Goal: Transaction & Acquisition: Purchase product/service

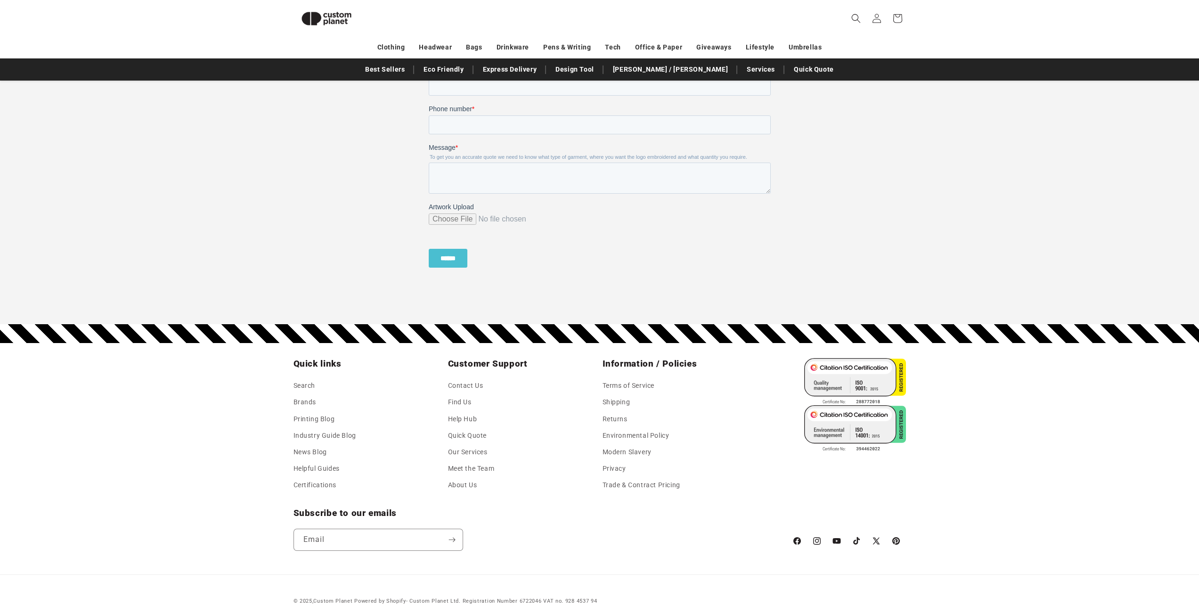
scroll to position [851, 0]
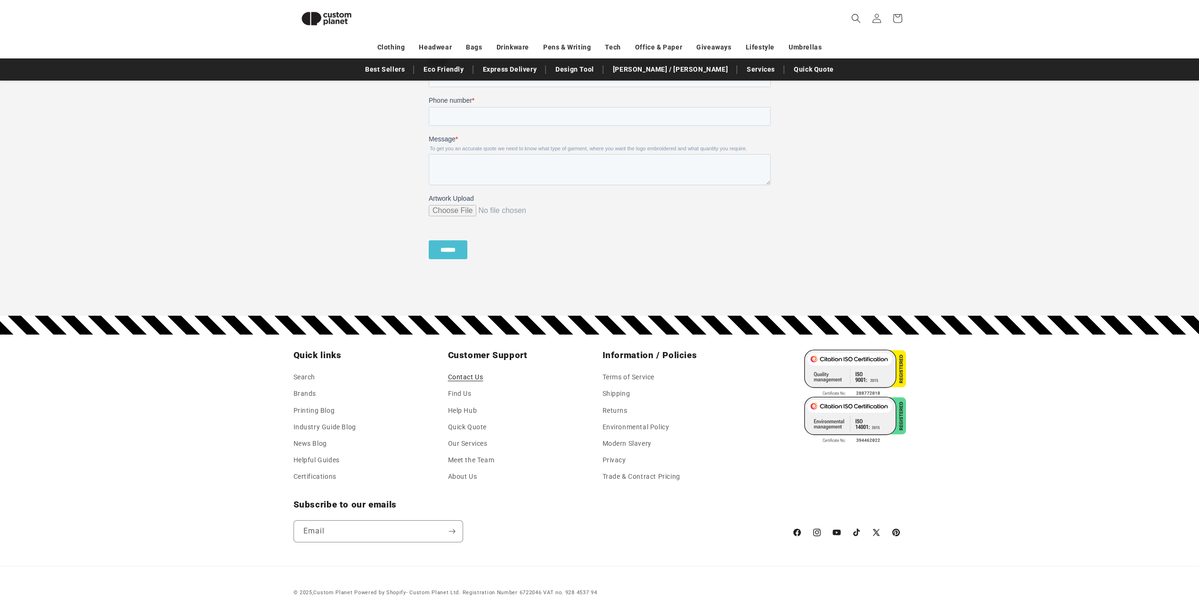
click at [472, 377] on link "Contact Us" at bounding box center [465, 378] width 35 height 14
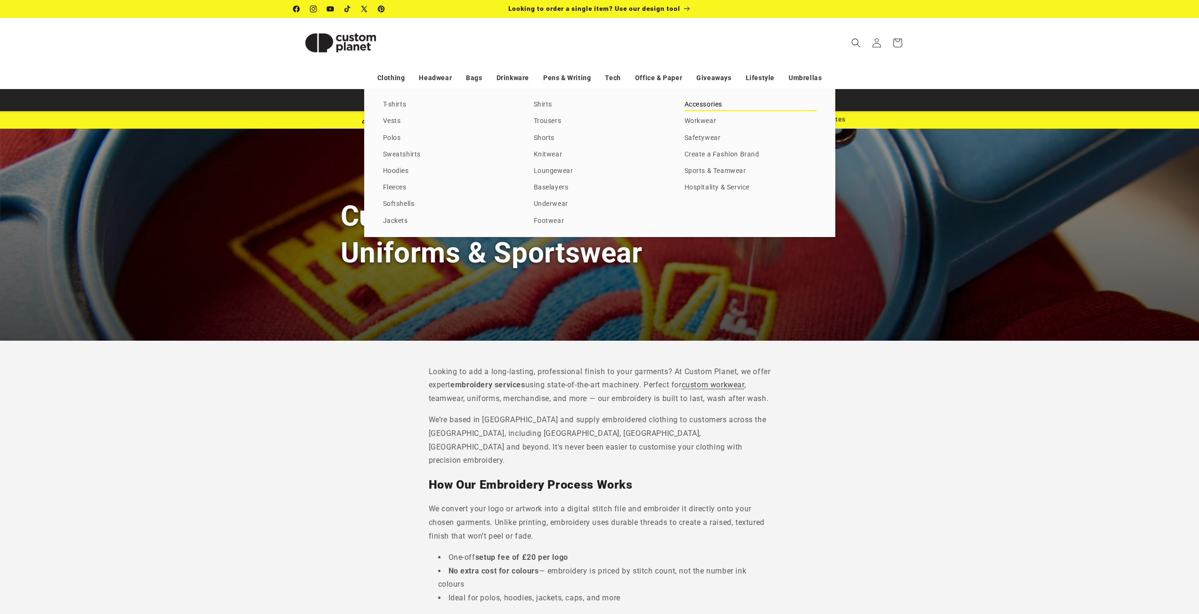
click at [713, 107] on link "Accessories" at bounding box center [751, 104] width 132 height 13
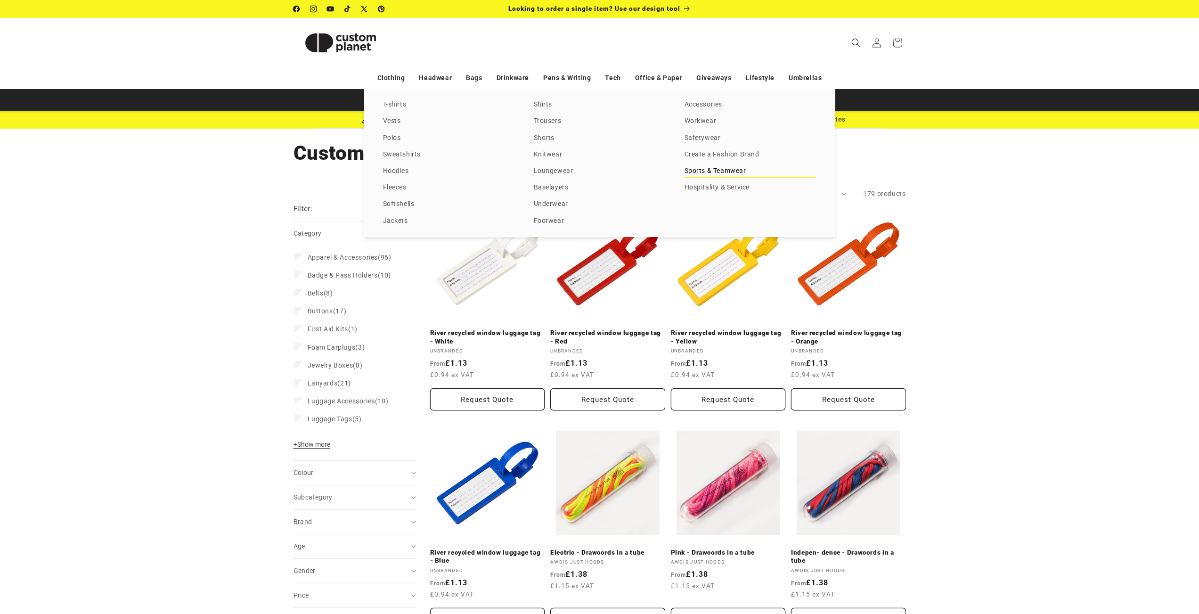
click at [702, 168] on link "Sports & Teamwear" at bounding box center [751, 171] width 132 height 13
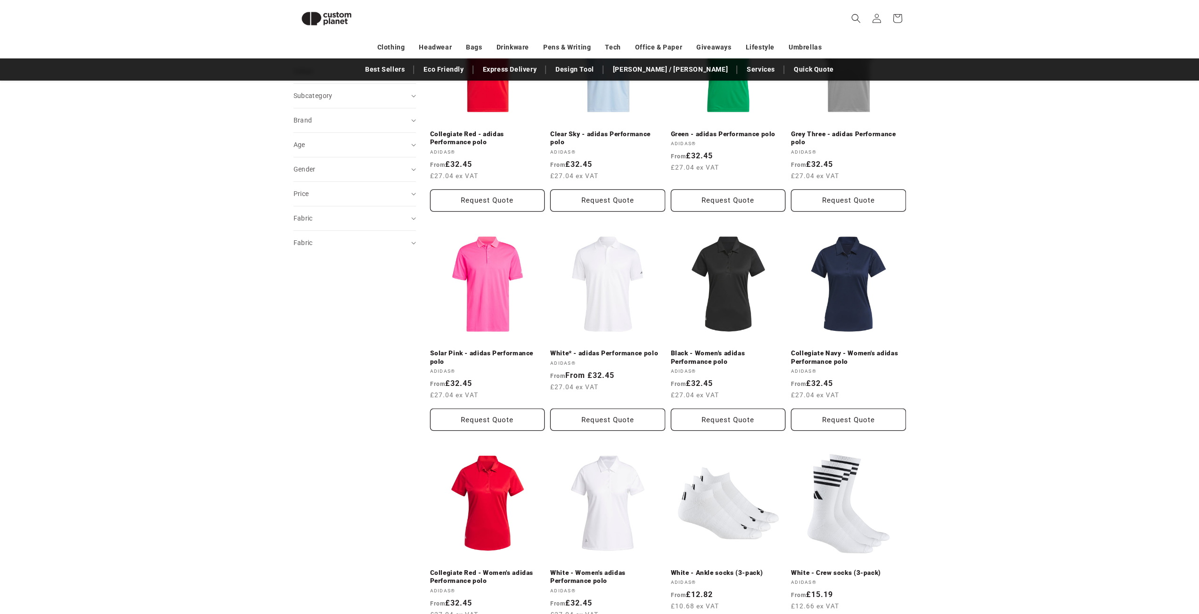
scroll to position [951, 0]
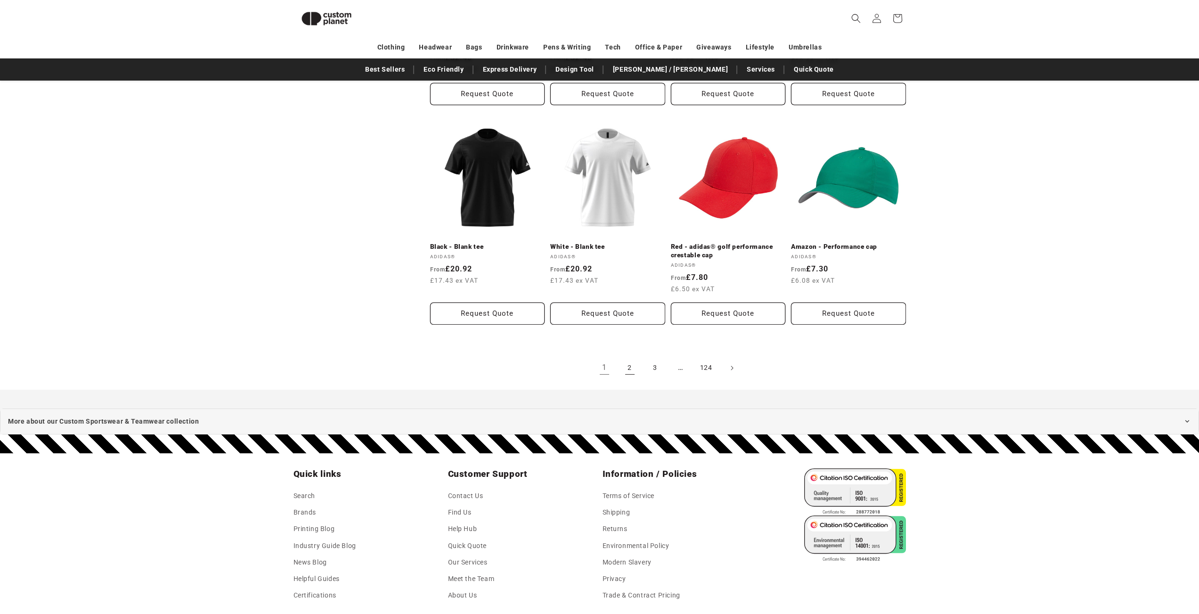
click at [636, 375] on link "2" at bounding box center [630, 368] width 21 height 21
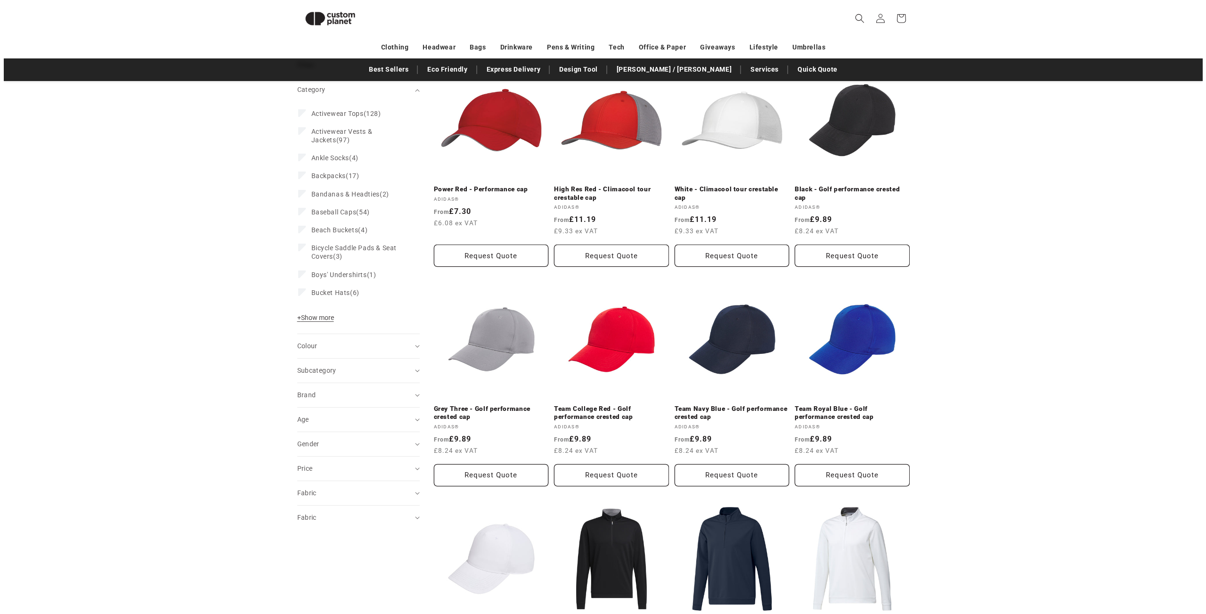
scroll to position [130, 0]
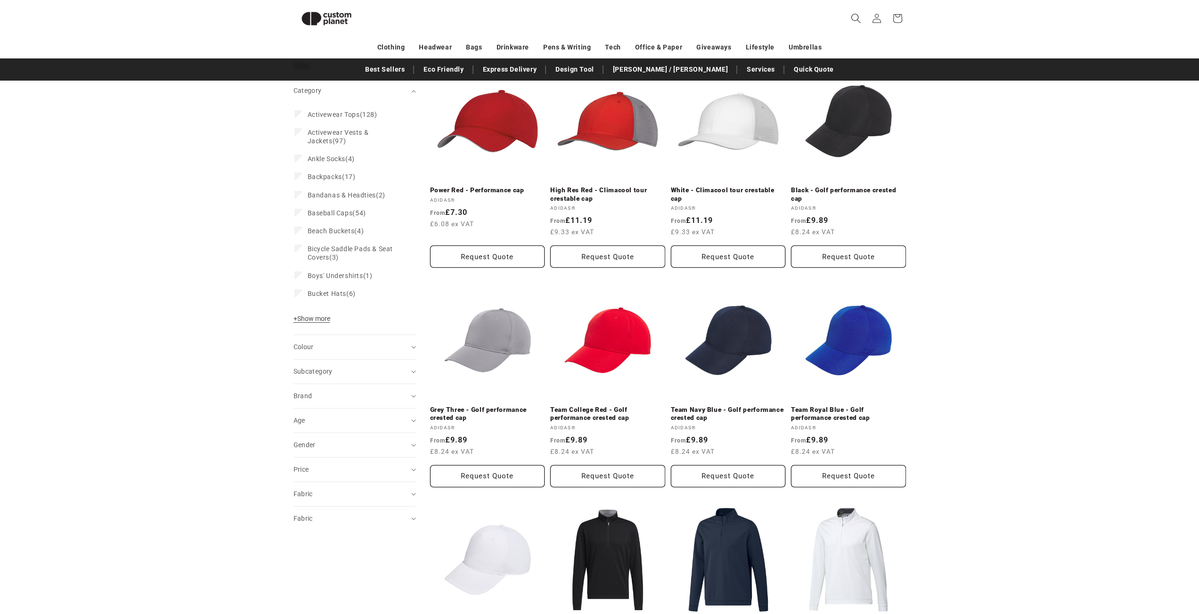
click at [861, 19] on icon "Search" at bounding box center [856, 18] width 10 height 10
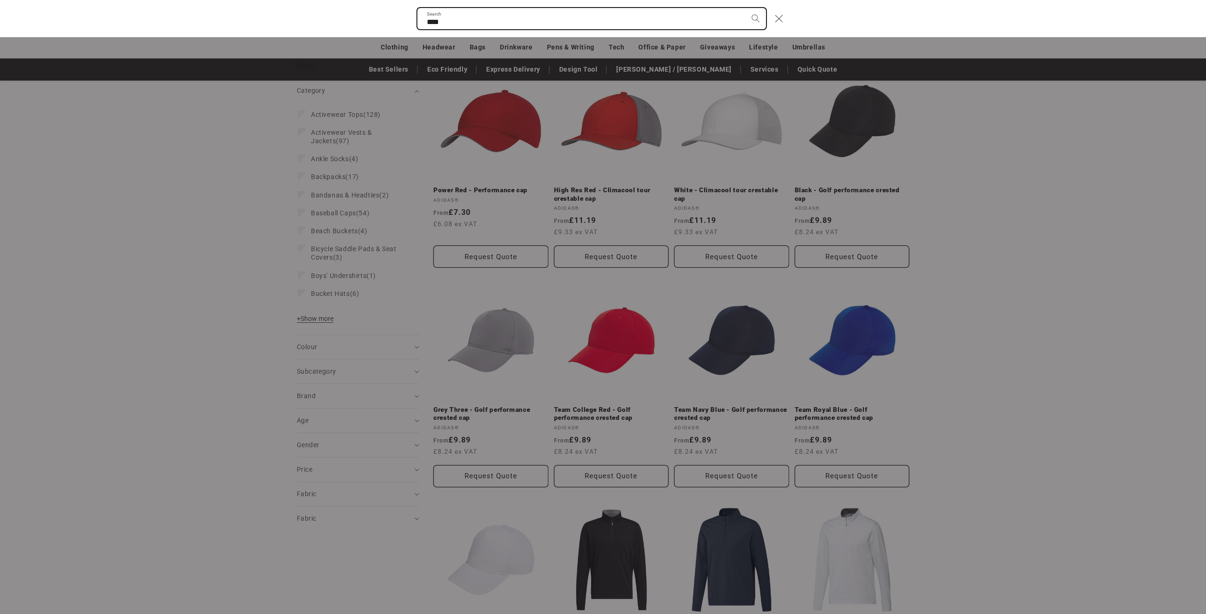
type input "****"
click at [746, 8] on button "Search" at bounding box center [756, 18] width 21 height 21
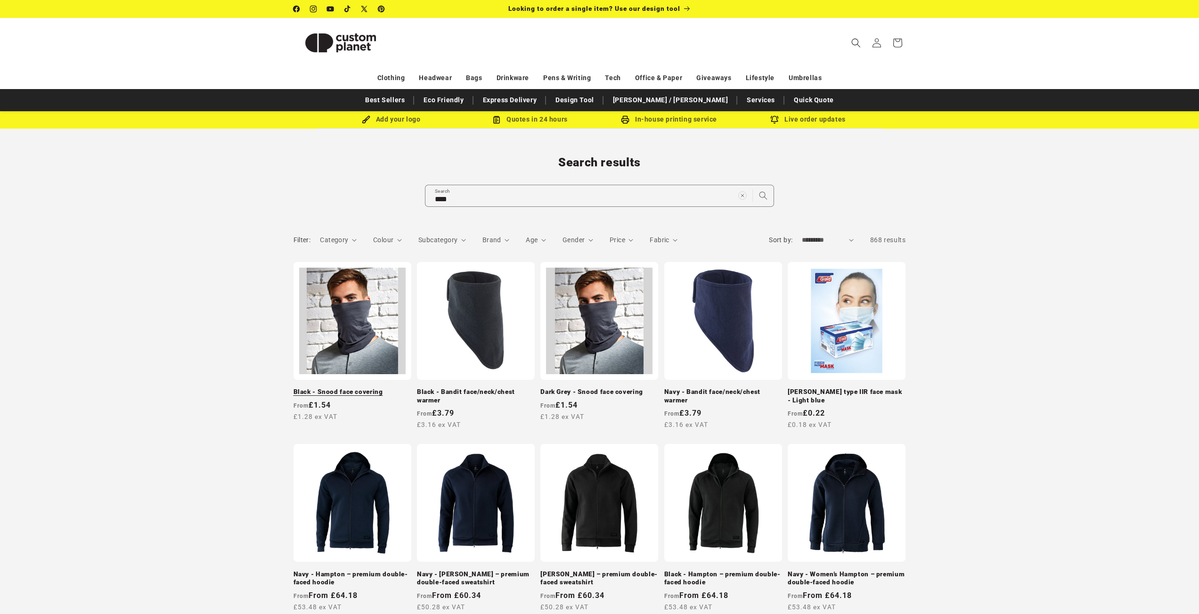
click at [349, 388] on link "Black - Snood face covering" at bounding box center [353, 392] width 118 height 8
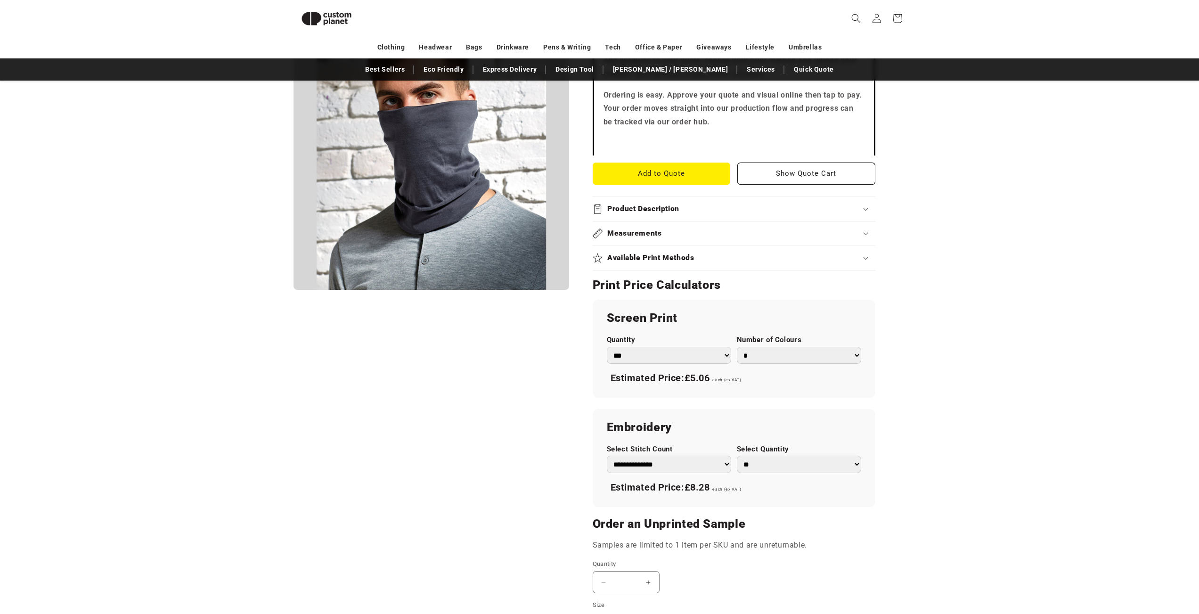
scroll to position [289, 0]
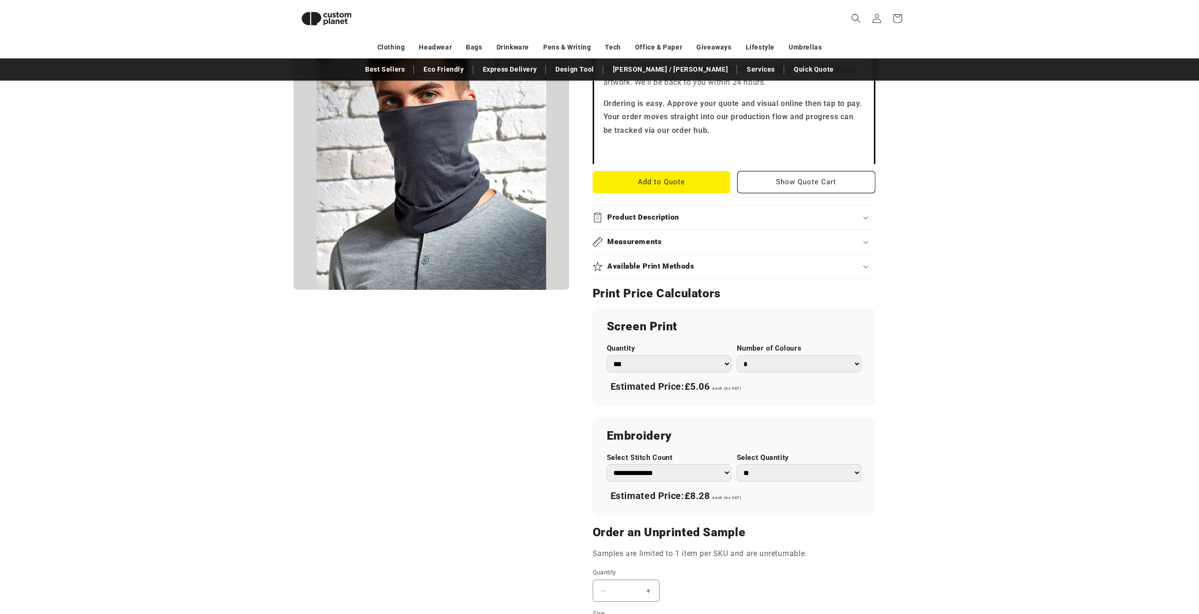
select select "**"
click option "***" at bounding box center [0, 0] width 0 height 0
click option "*" at bounding box center [0, 0] width 0 height 0
select select "*"
click option "*" at bounding box center [0, 0] width 0 height 0
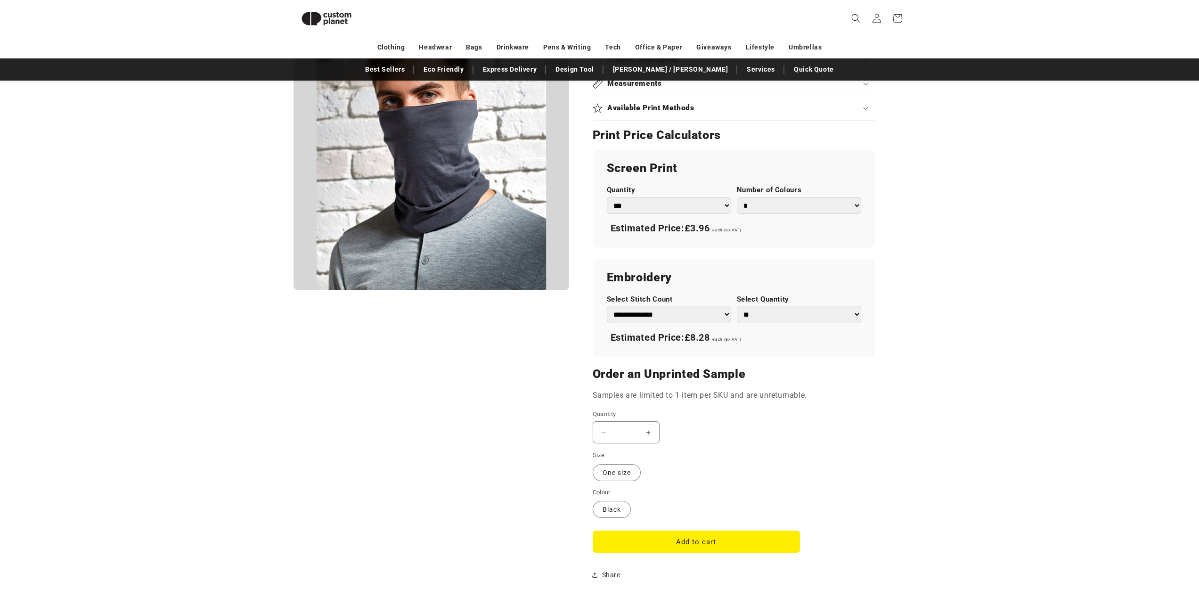
scroll to position [485, 0]
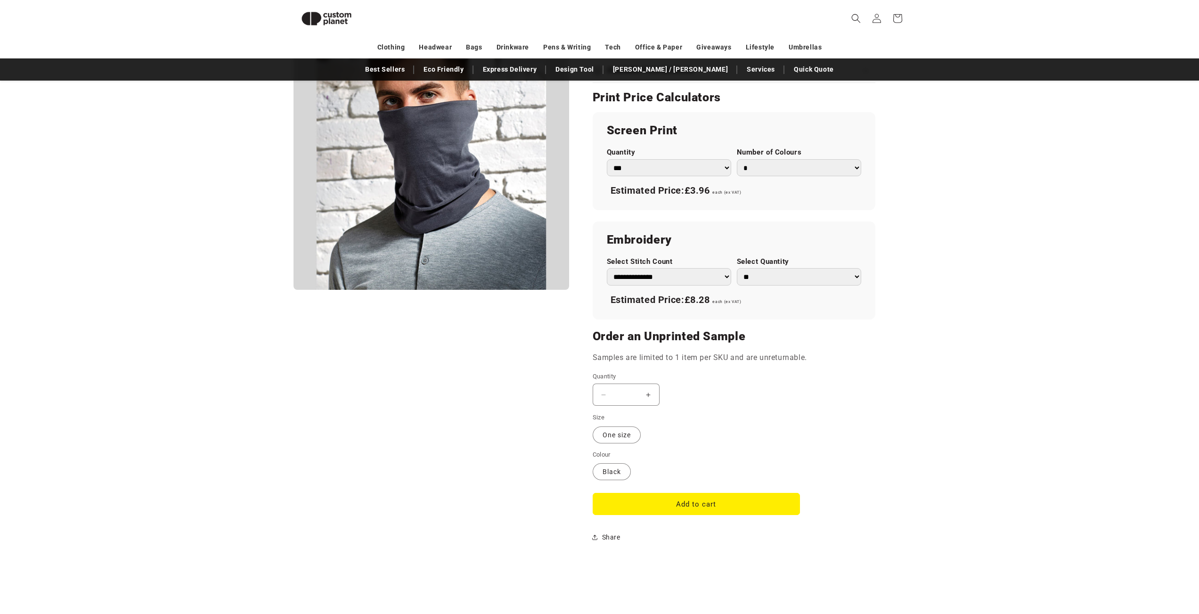
drag, startPoint x: 631, startPoint y: 395, endPoint x: 638, endPoint y: 395, distance: 6.6
click at [638, 395] on input "*" at bounding box center [627, 395] width 24 height 22
click at [852, 430] on variant-selects "Size One size Variant sold out or unavailable Colour Black Variant sold out or …" at bounding box center [734, 447] width 283 height 68
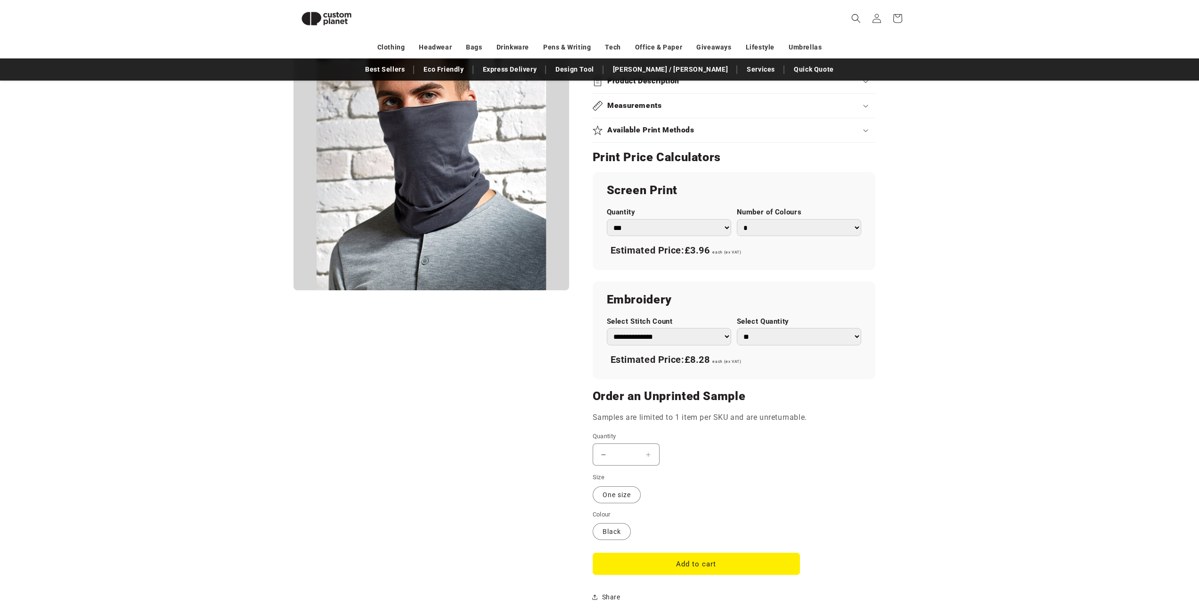
scroll to position [452, 0]
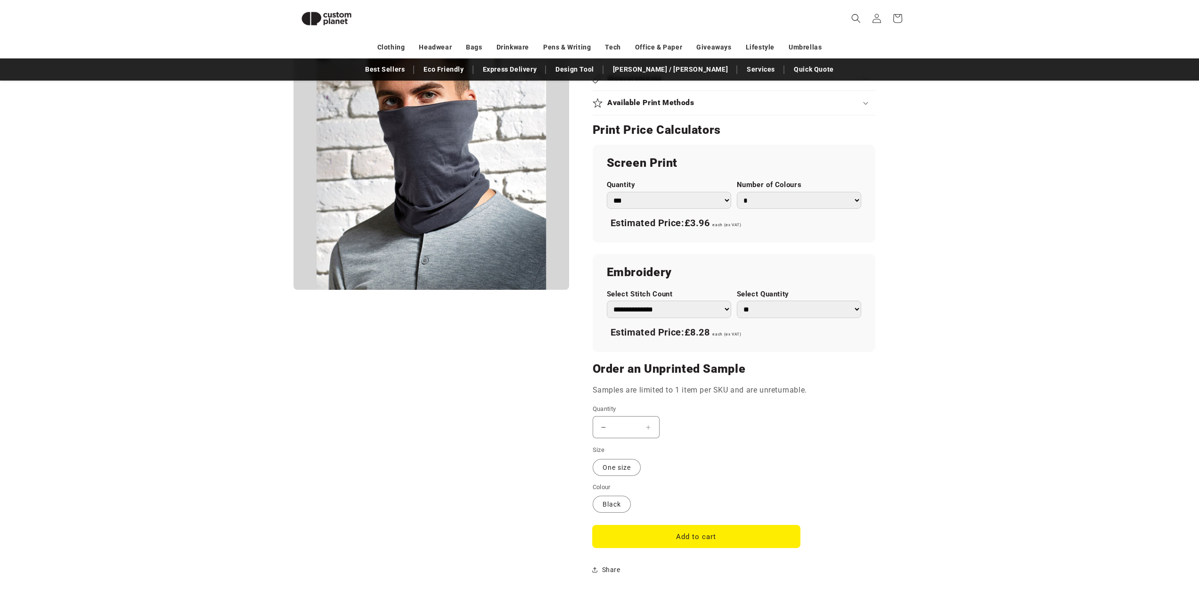
click at [718, 533] on button "Add to cart" at bounding box center [696, 536] width 207 height 22
type input "*"
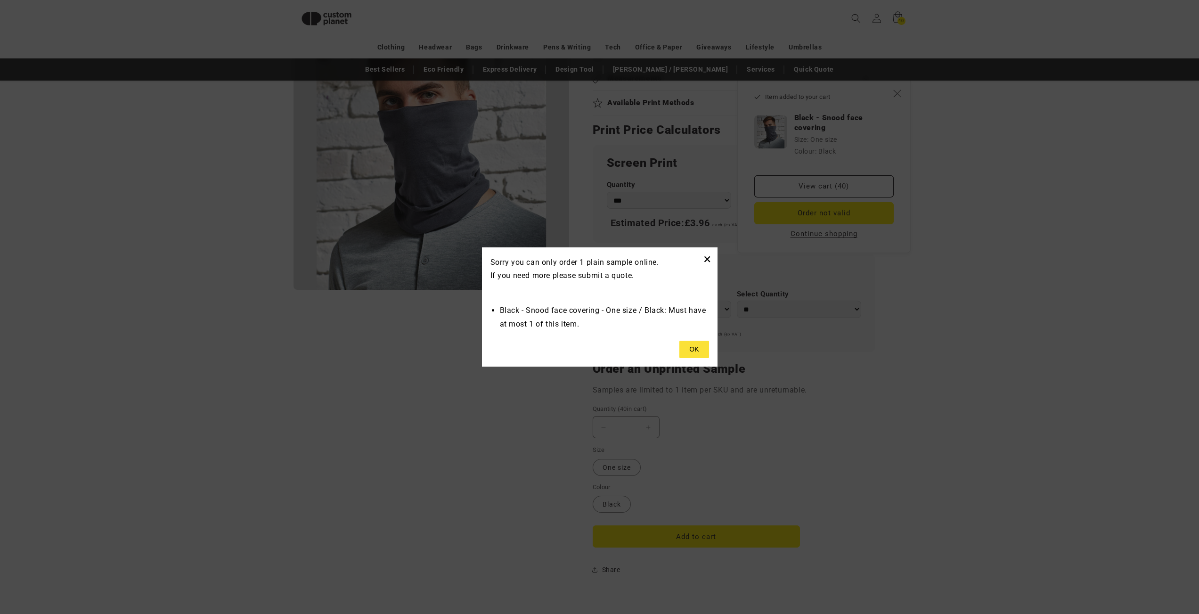
click at [706, 255] on button "×" at bounding box center [708, 259] width 8 height 16
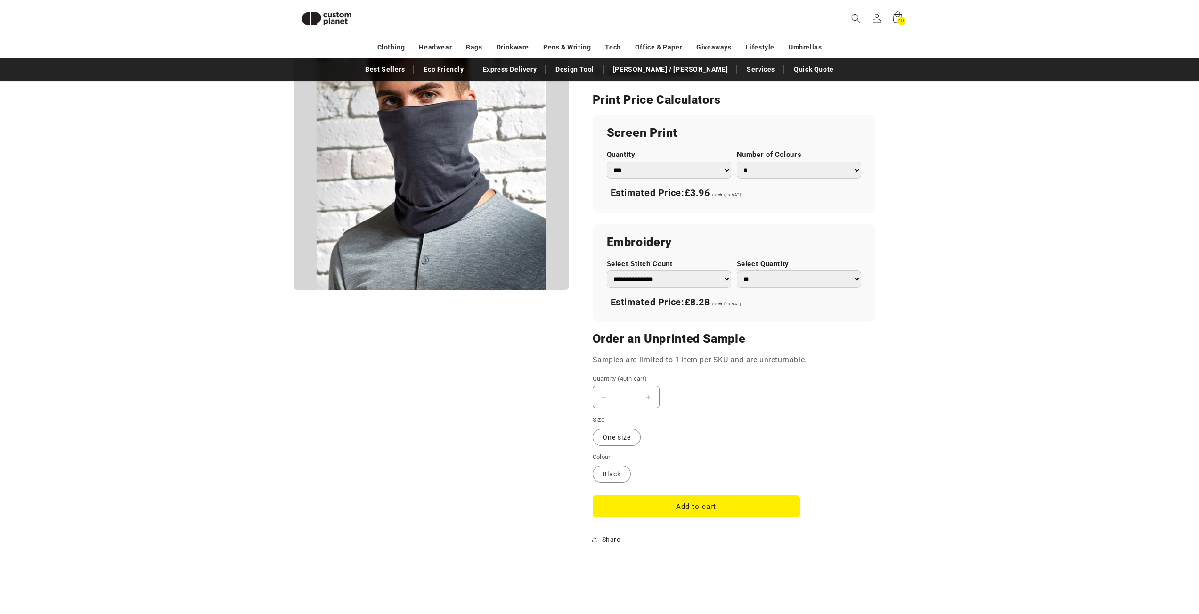
scroll to position [475, 0]
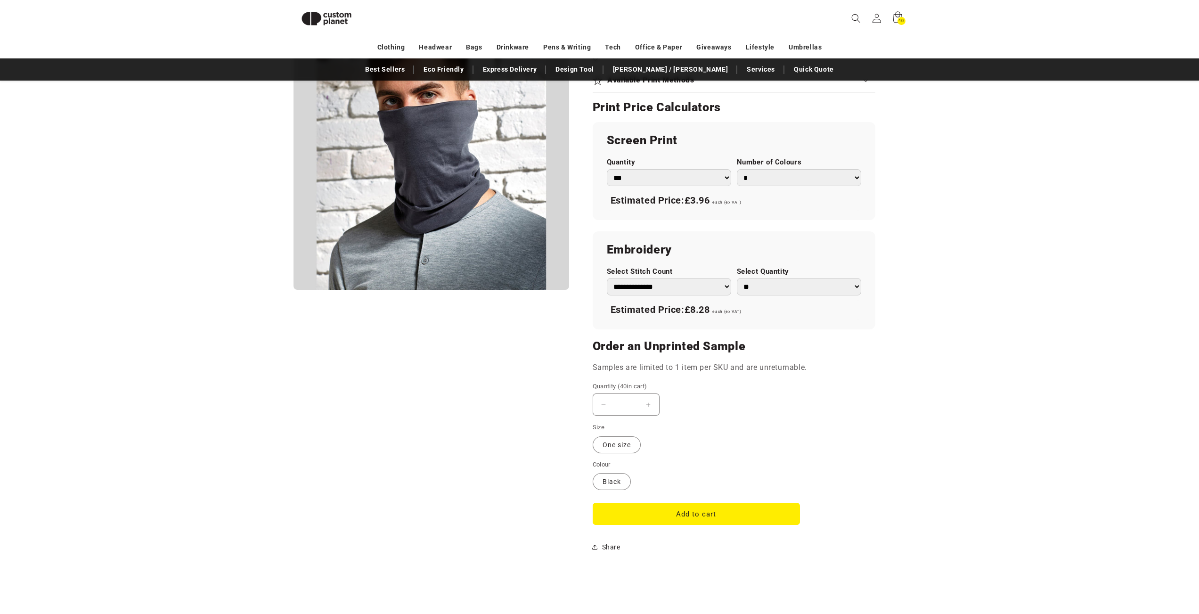
drag, startPoint x: 622, startPoint y: 403, endPoint x: 637, endPoint y: 404, distance: 15.1
click at [637, 404] on input "*" at bounding box center [627, 405] width 24 height 22
click at [722, 392] on div "Quantity ( 40 in cart) Decrease quantity for Black - Snood face covering * Incr…" at bounding box center [696, 399] width 207 height 34
click at [896, 18] on icon at bounding box center [897, 18] width 22 height 22
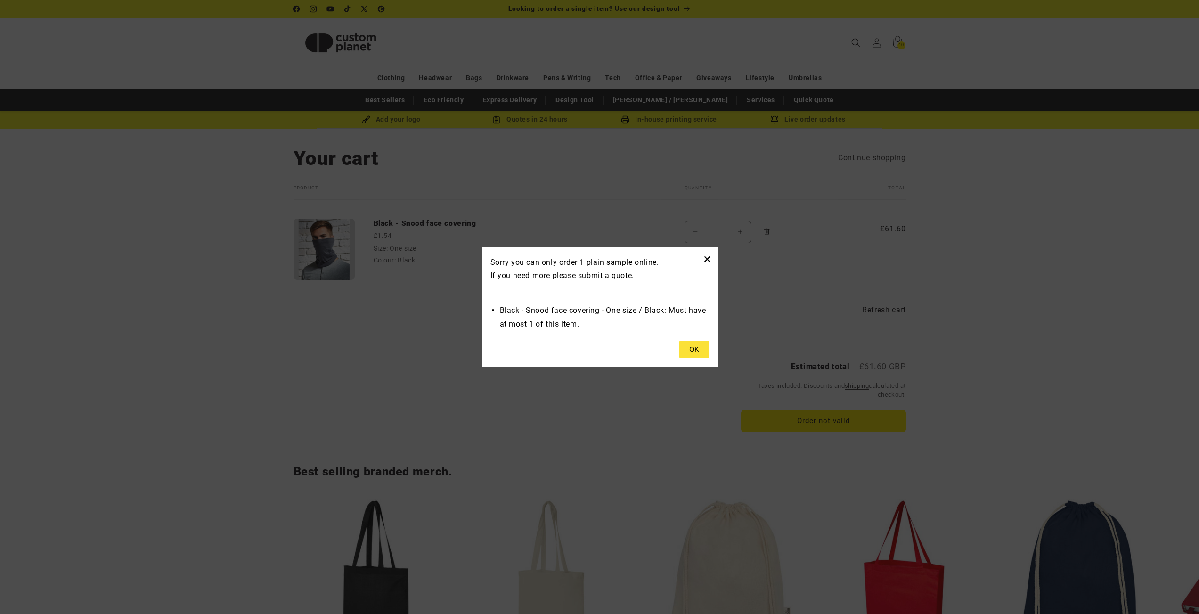
click at [708, 262] on button "×" at bounding box center [708, 259] width 8 height 16
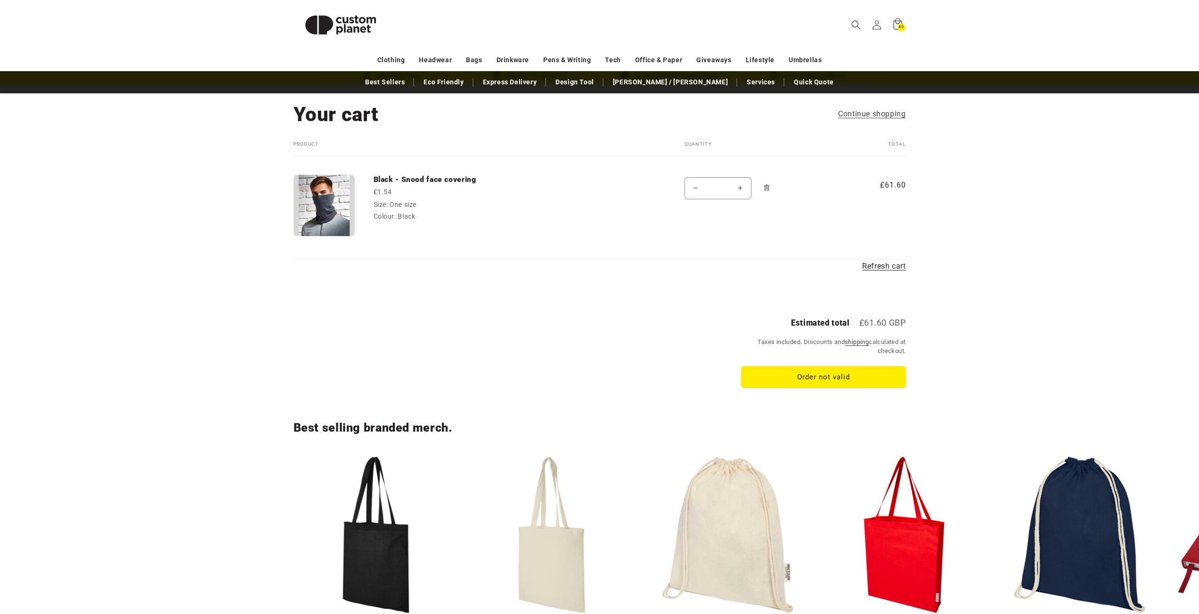
scroll to position [45, 0]
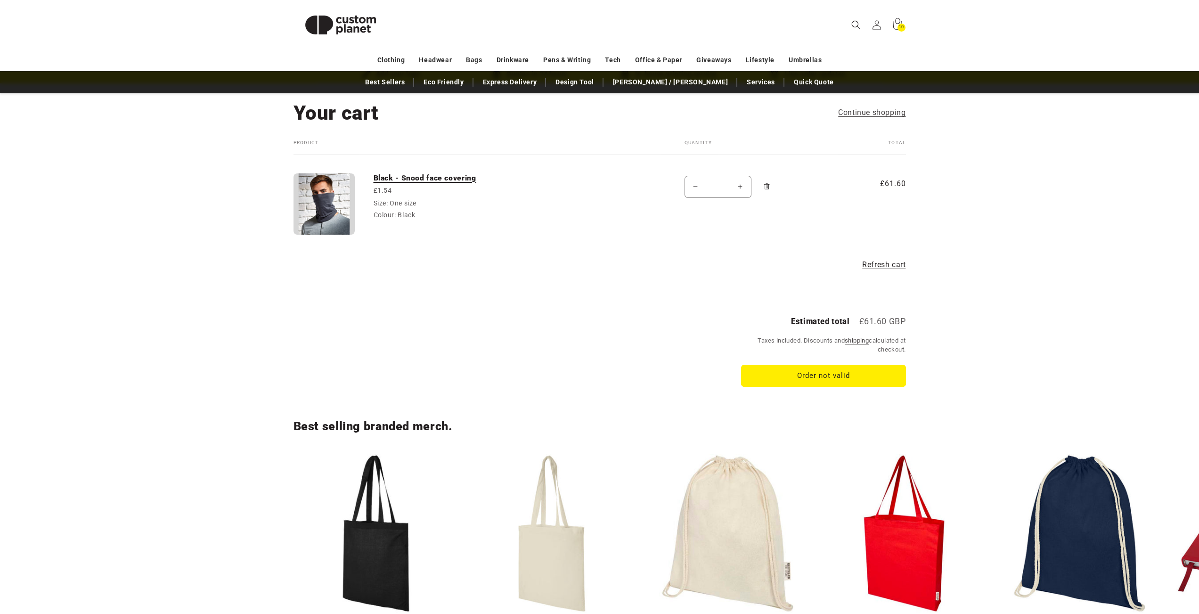
click at [402, 180] on link "Black - Snood face covering" at bounding box center [444, 177] width 141 height 9
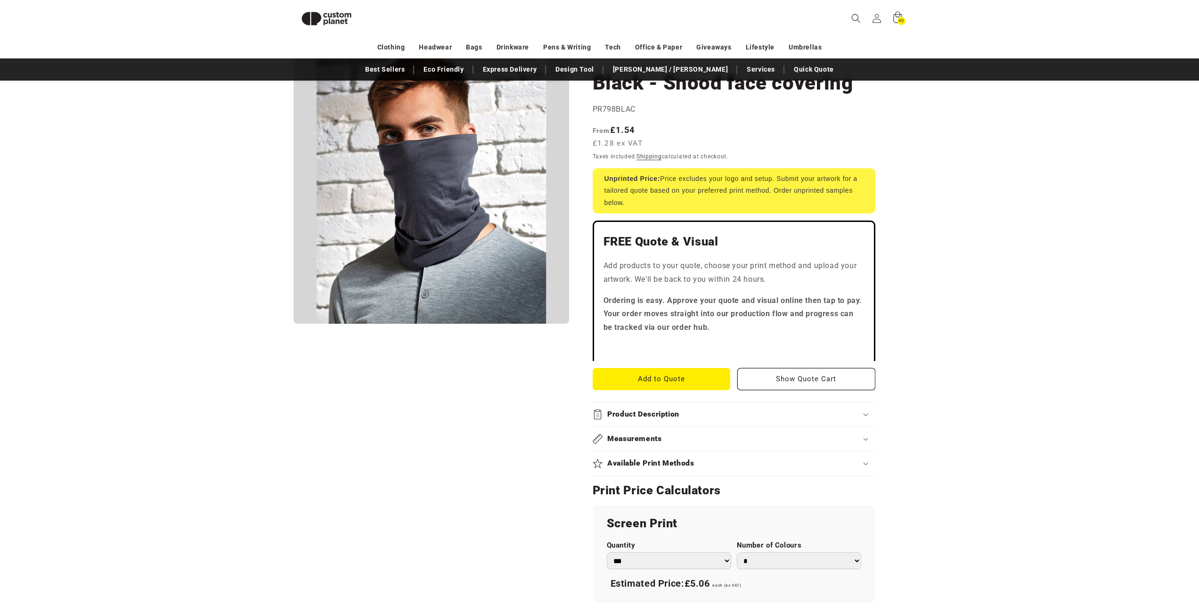
scroll to position [166, 0]
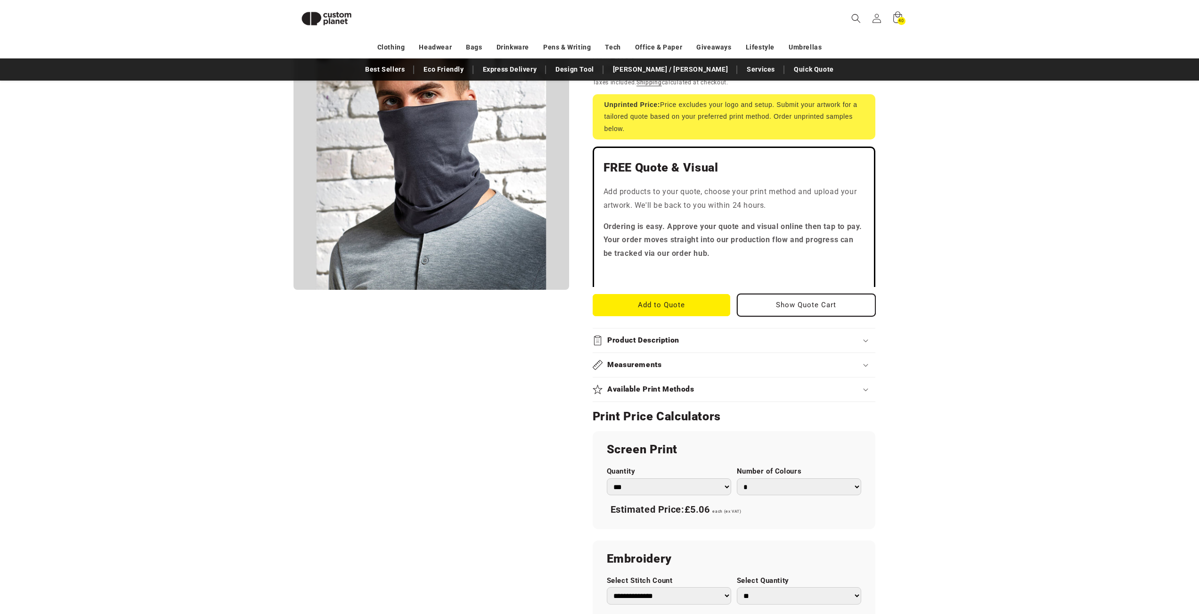
click at [757, 304] on button "Show Quote Cart" at bounding box center [807, 305] width 138 height 22
click at [696, 338] on div "Product Description" at bounding box center [734, 341] width 283 height 10
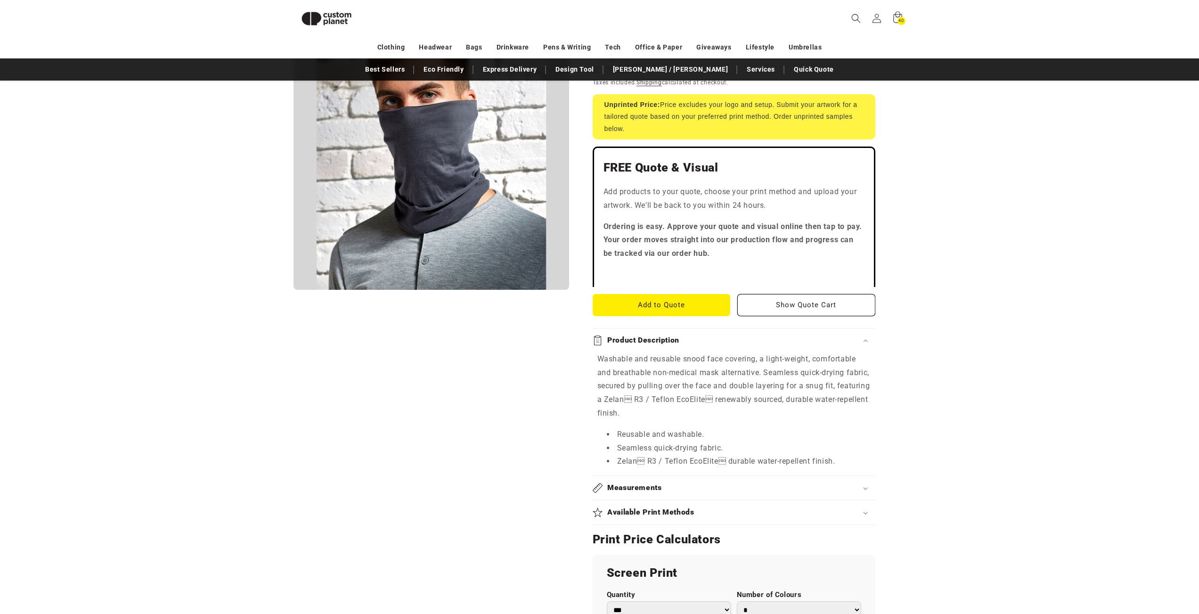
click at [685, 487] on div "Measurements" at bounding box center [734, 488] width 283 height 10
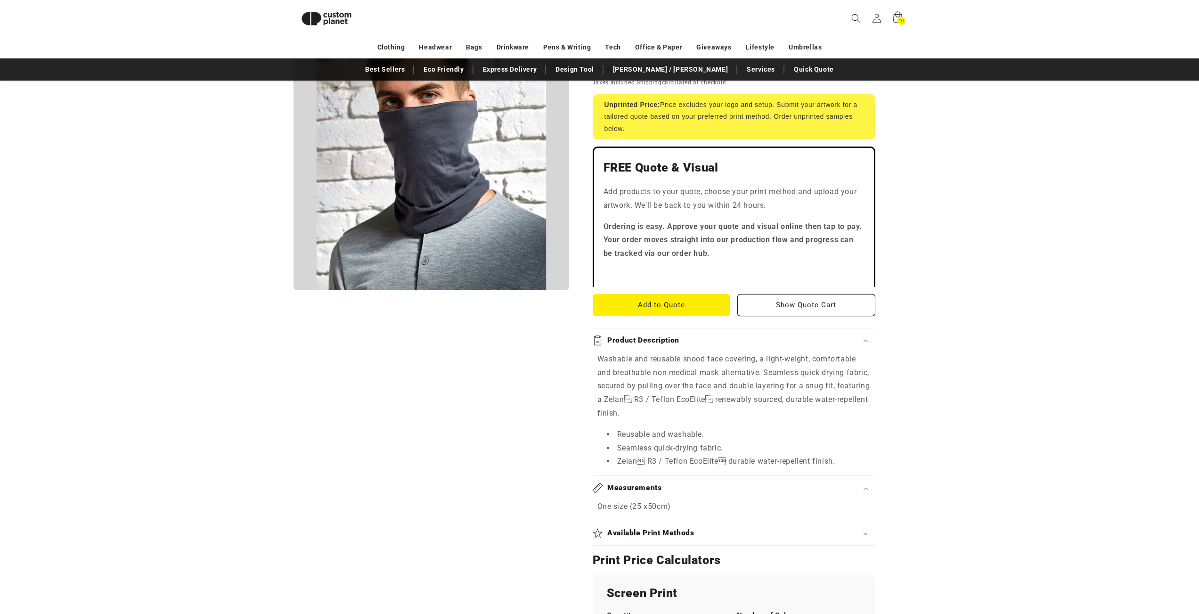
scroll to position [302, 0]
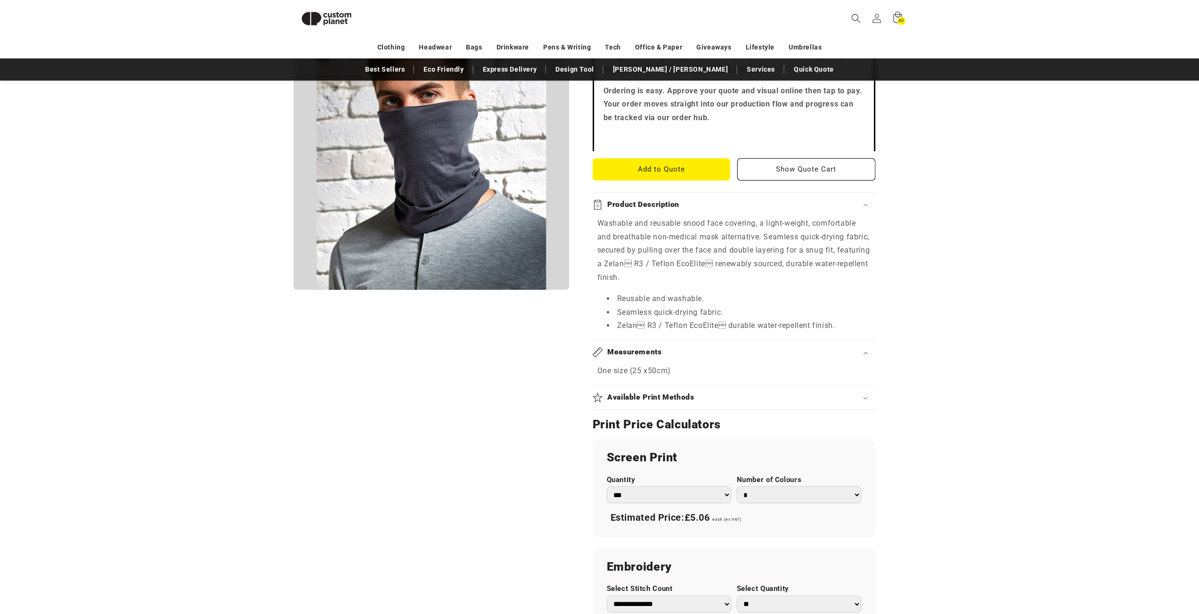
click at [710, 406] on summary "Available Print Methods" at bounding box center [734, 398] width 283 height 24
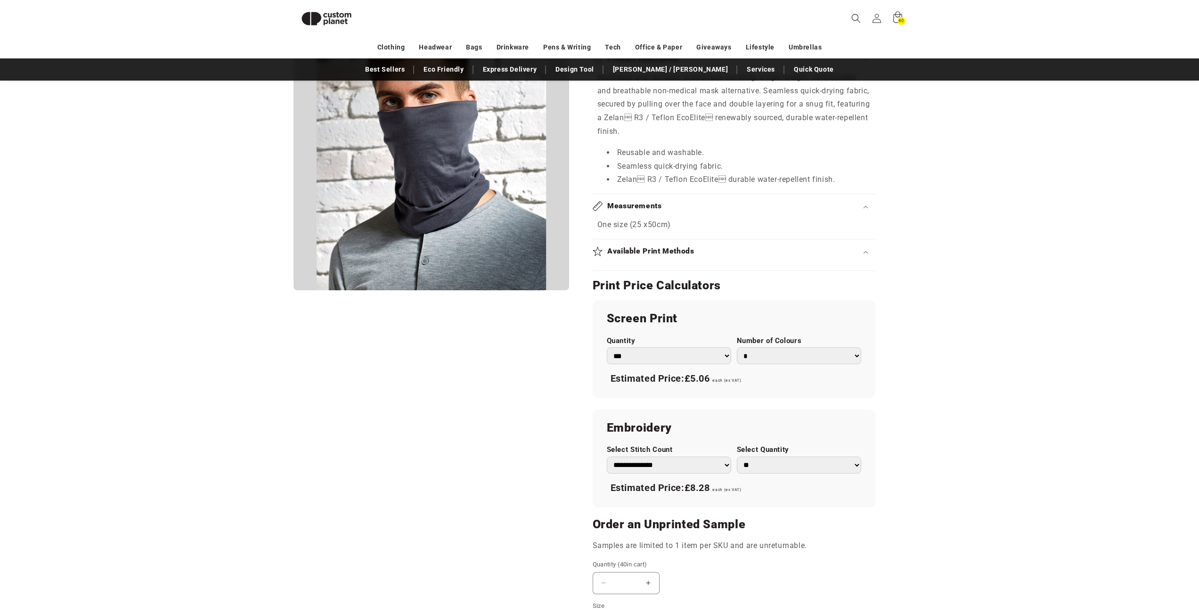
scroll to position [505, 0]
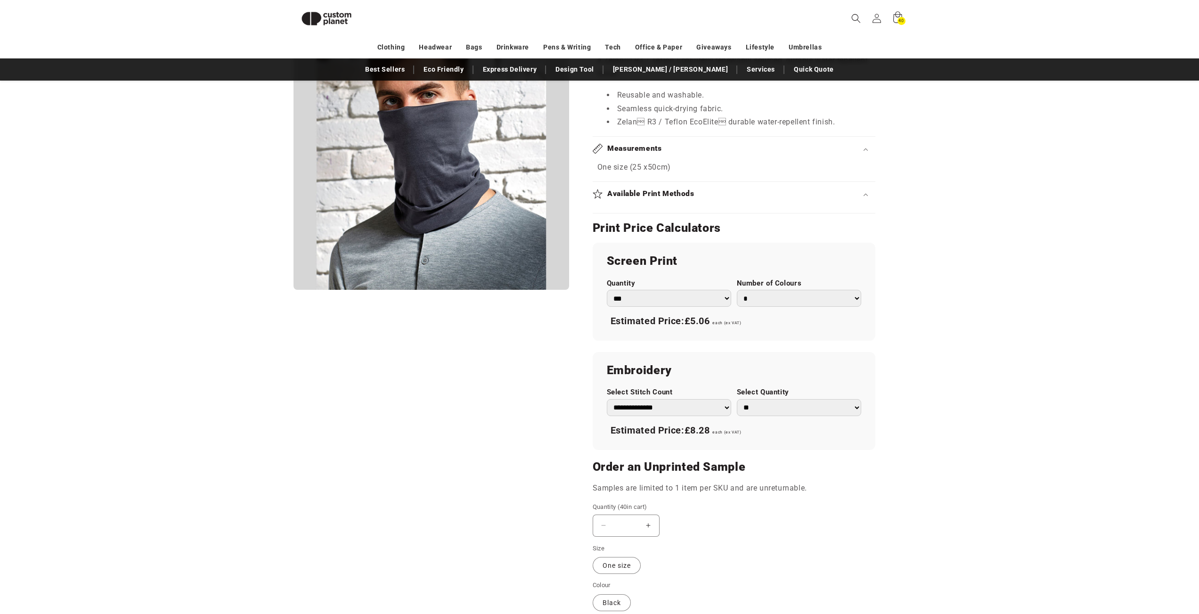
select select "*"
click option "*" at bounding box center [0, 0] width 0 height 0
drag, startPoint x: 711, startPoint y: 325, endPoint x: 697, endPoint y: 325, distance: 13.2
click at [697, 325] on span "£8.91" at bounding box center [697, 320] width 25 height 11
drag, startPoint x: 713, startPoint y: 324, endPoint x: 689, endPoint y: 323, distance: 23.6
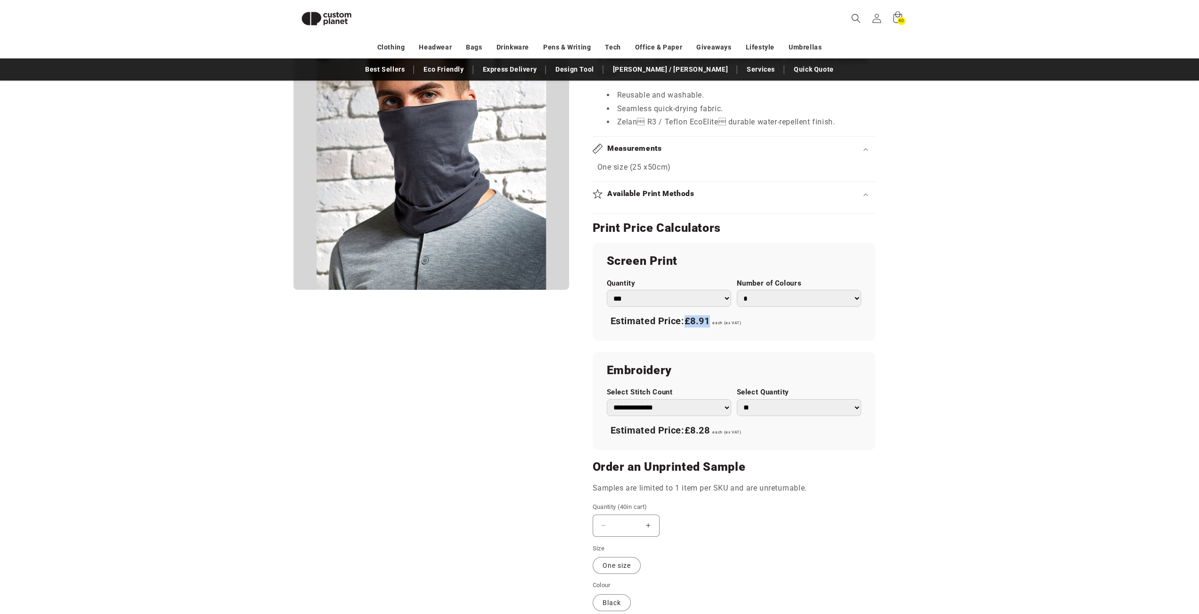
click at [689, 323] on span "£8.91" at bounding box center [697, 320] width 25 height 11
